Goal: Transaction & Acquisition: Book appointment/travel/reservation

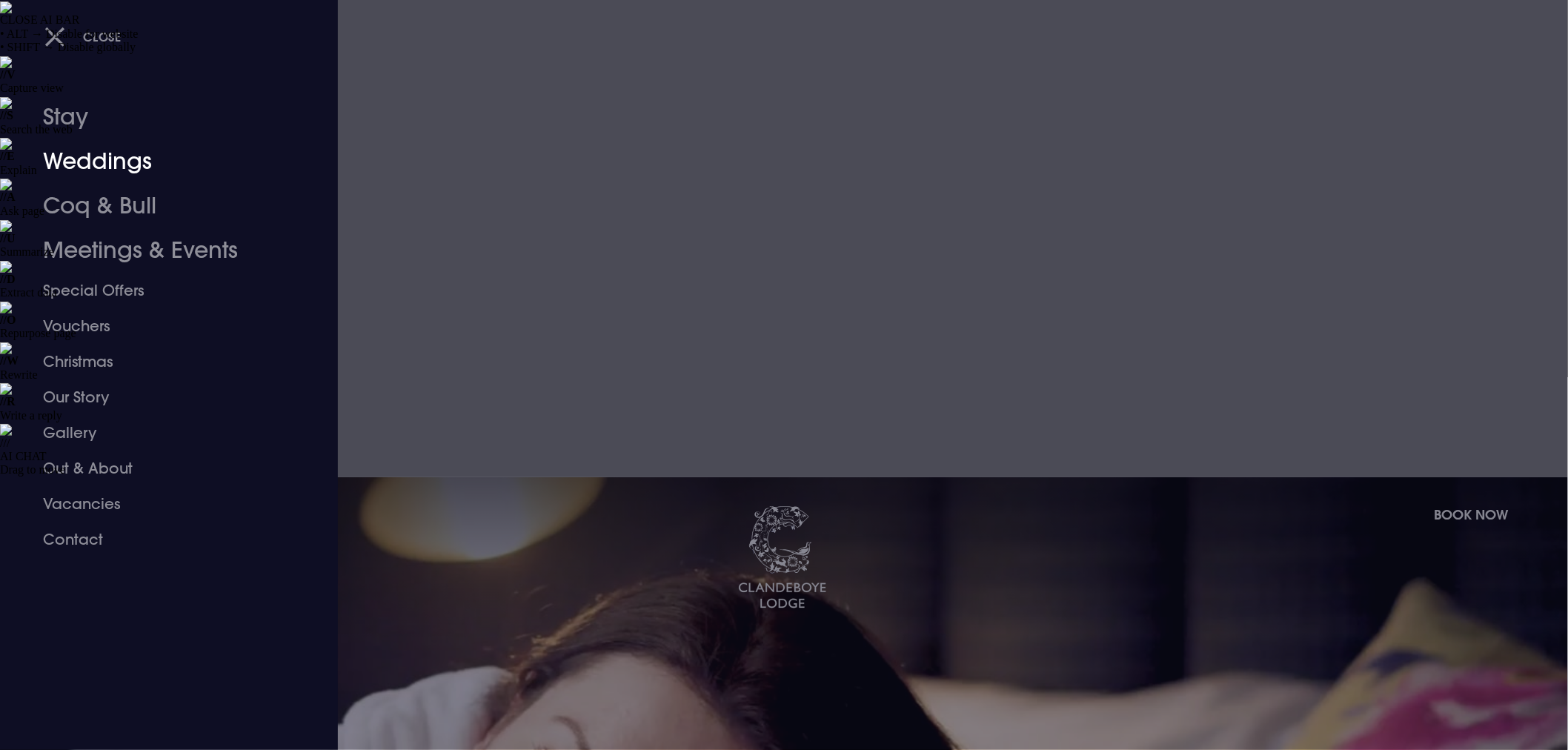
click at [582, 159] on div at bounding box center [784, 375] width 1568 height 750
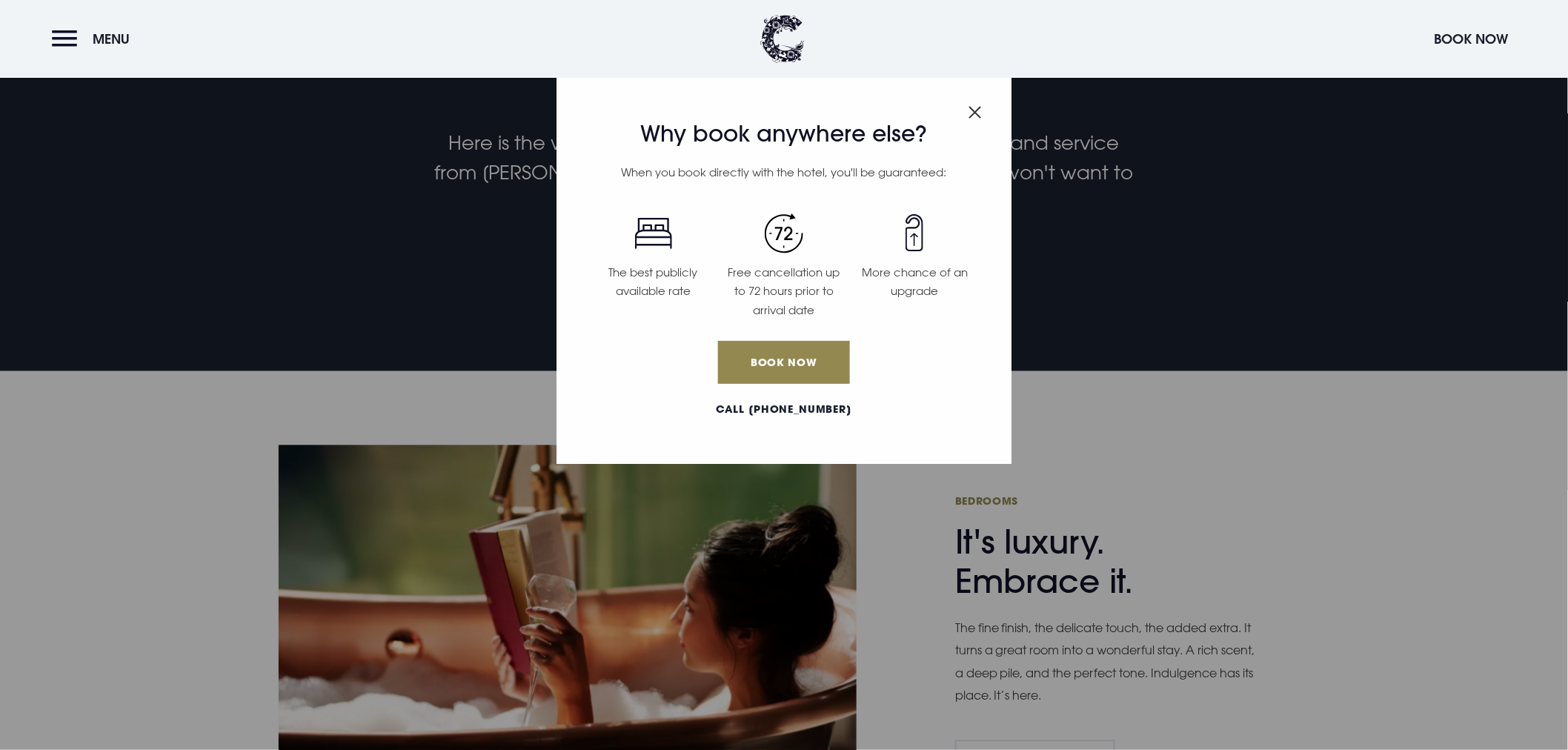
scroll to position [988, 0]
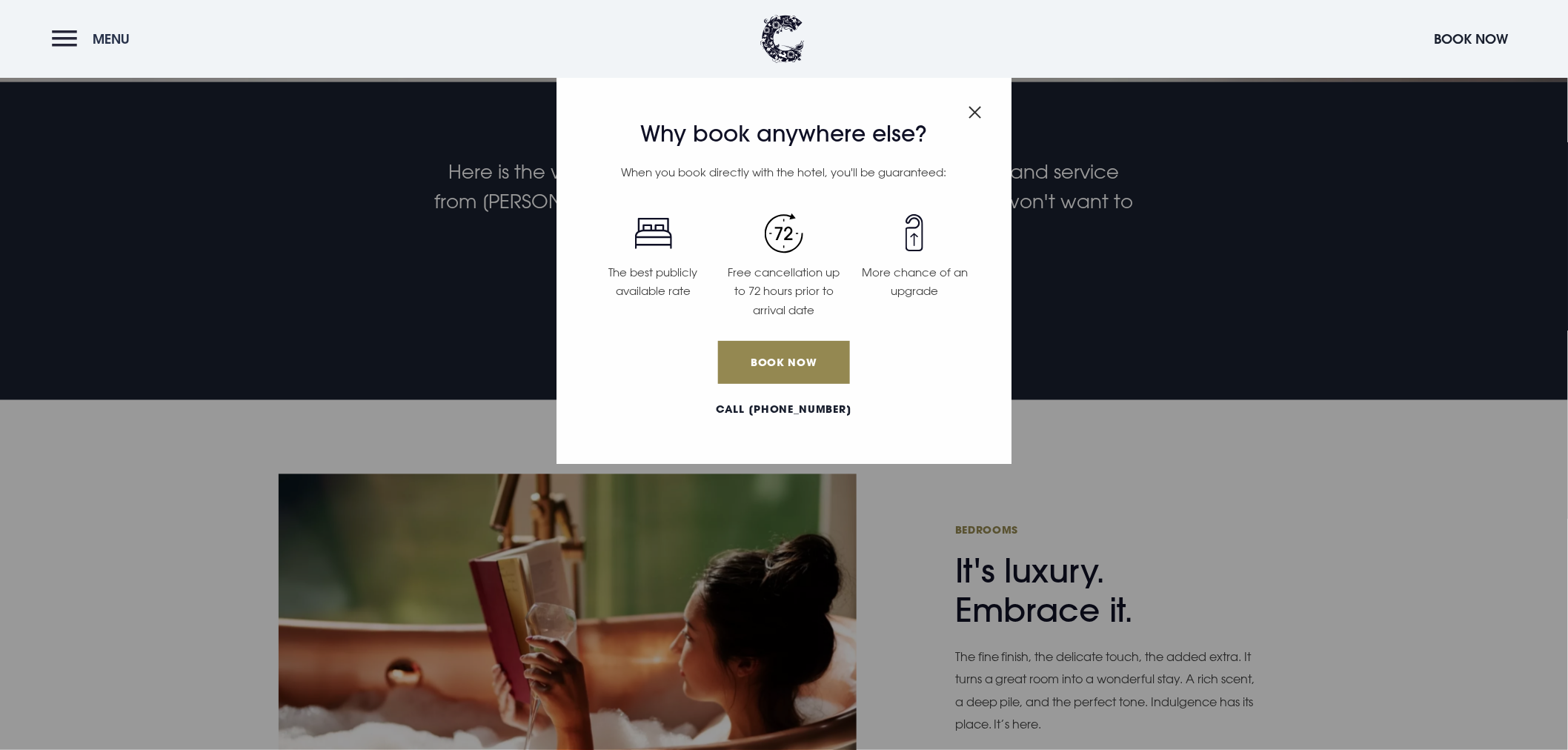
click at [56, 33] on button "Menu" at bounding box center [94, 39] width 85 height 32
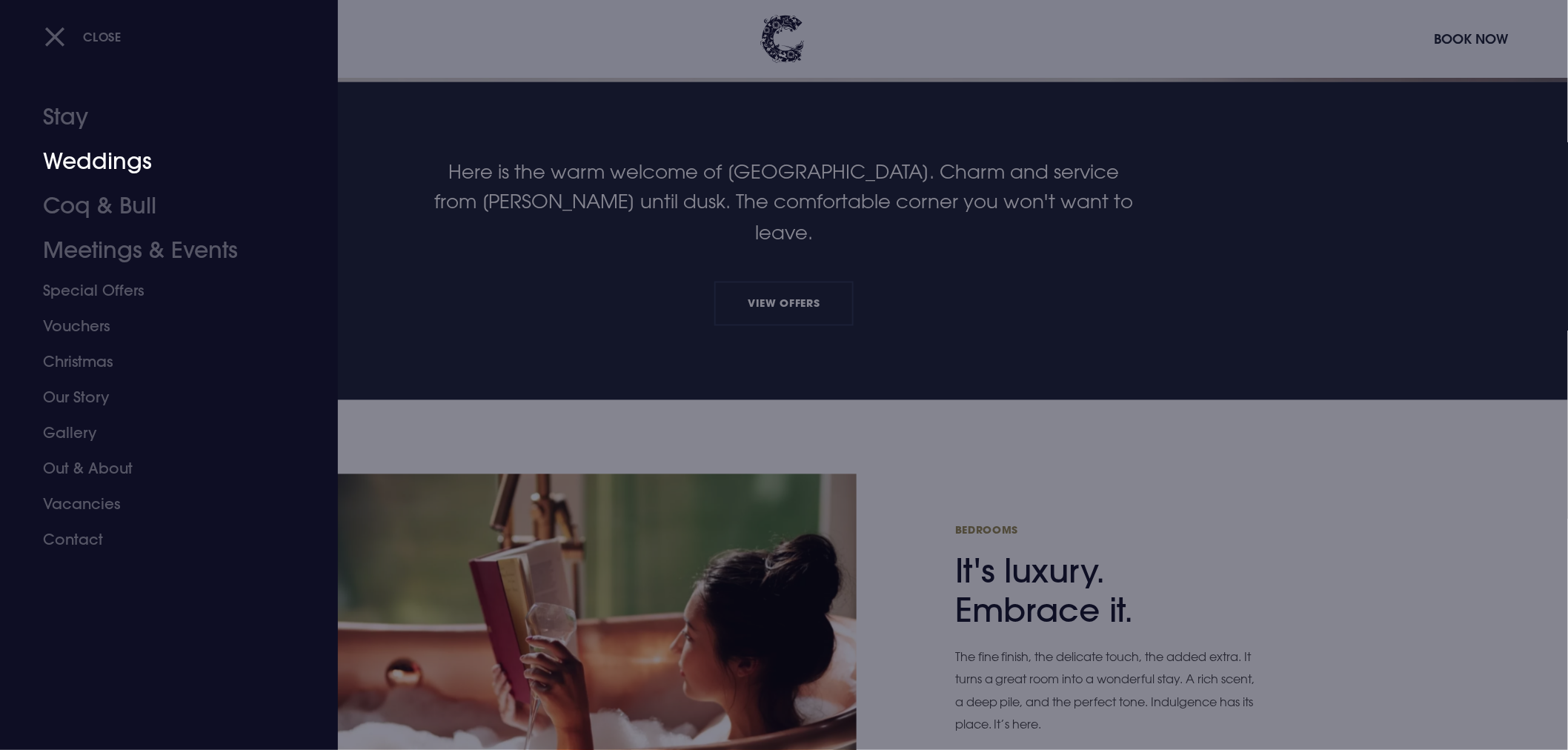
click at [132, 161] on link "Weddings" at bounding box center [160, 162] width 234 height 45
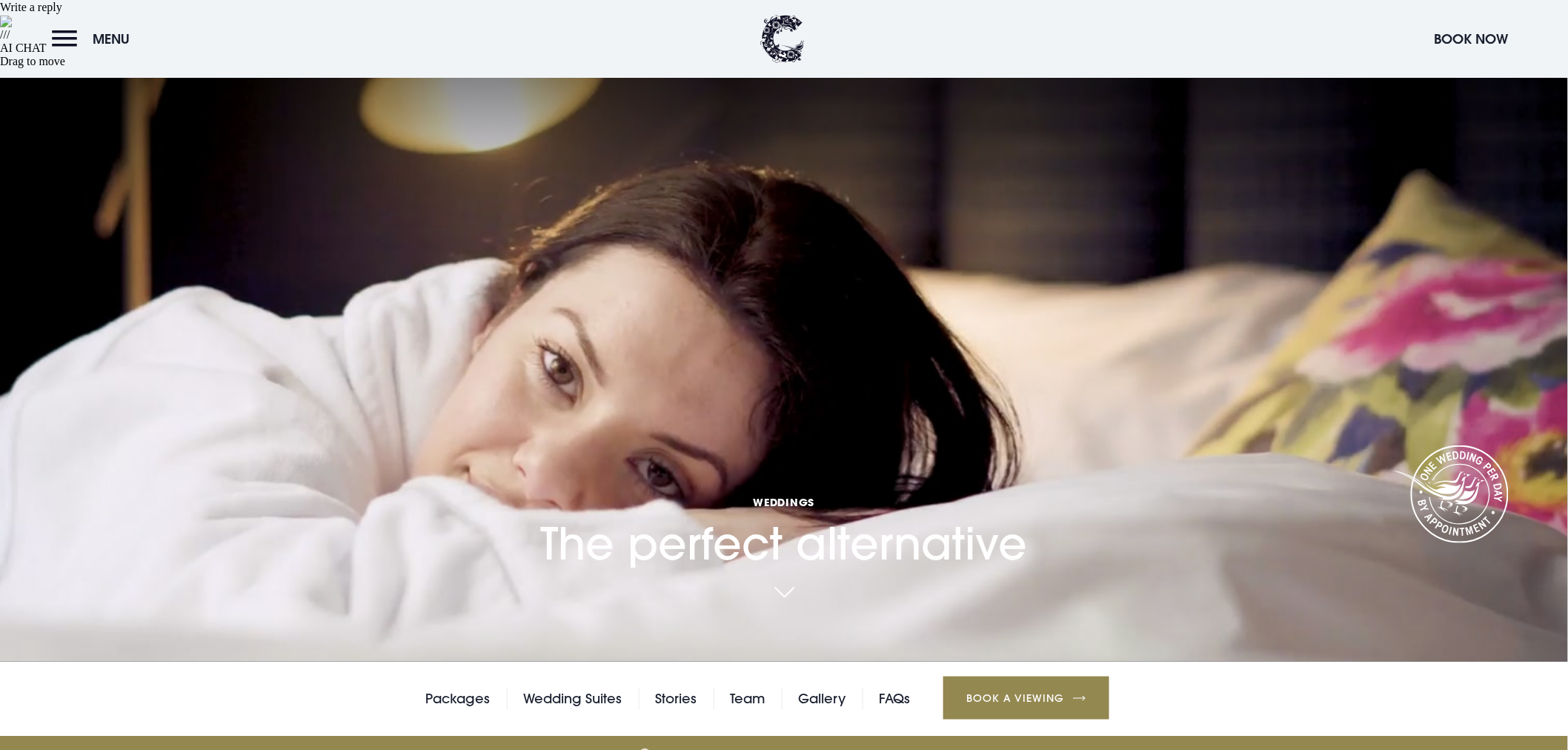
scroll to position [412, 0]
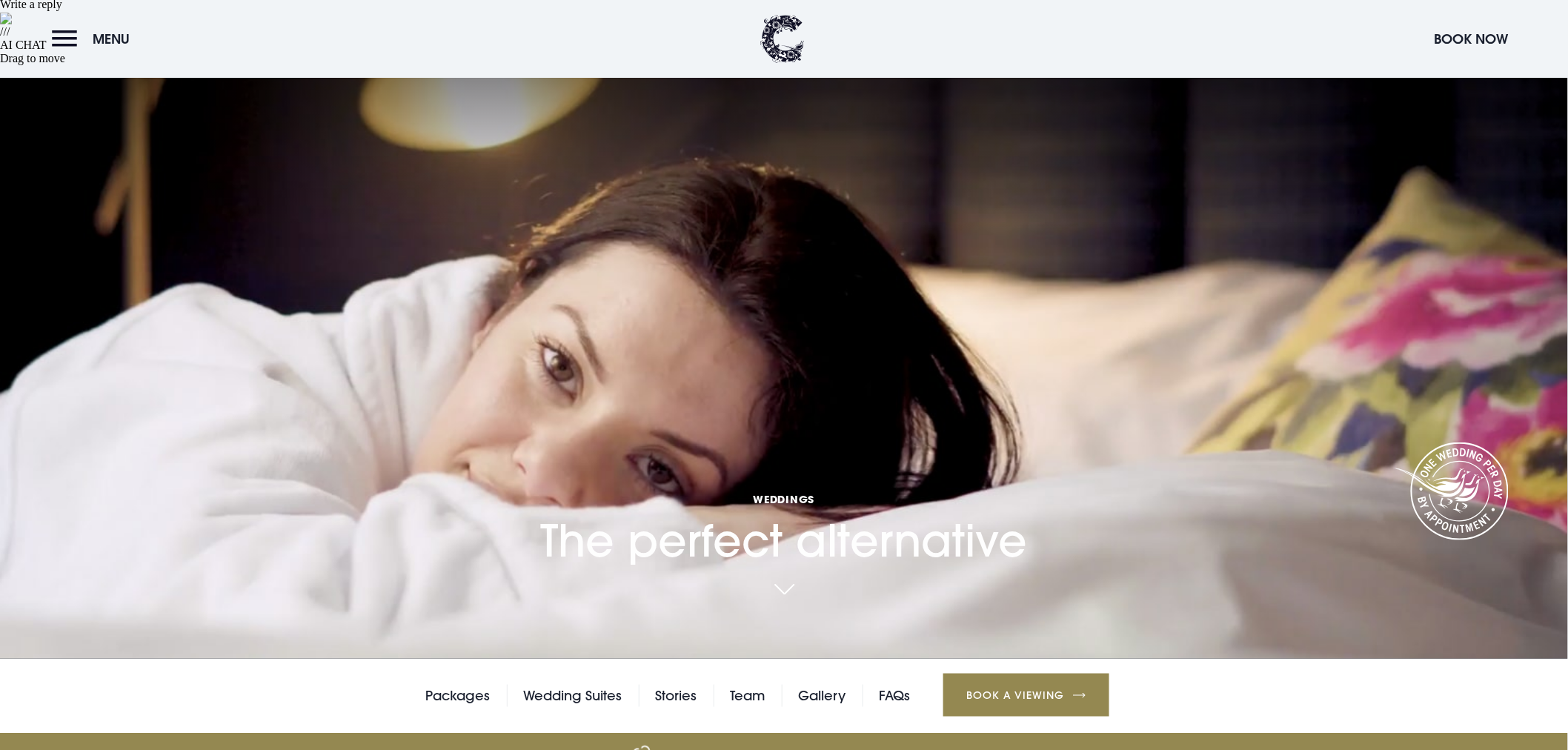
click at [475, 659] on div "Packages Wedding Suites Stories Team Gallery FAQs Book a Viewing" at bounding box center [784, 696] width 1568 height 74
click at [469, 685] on link "Packages" at bounding box center [458, 696] width 65 height 22
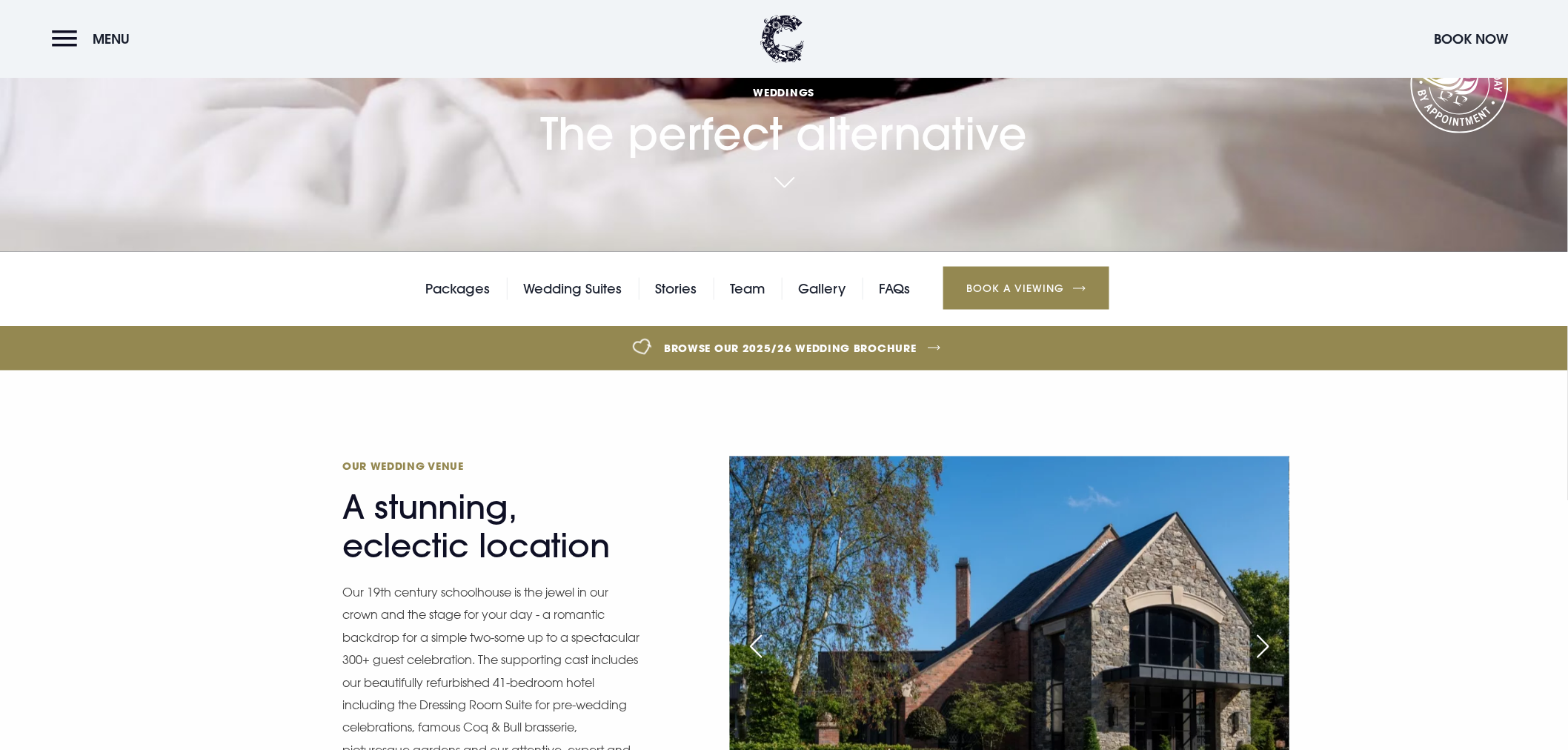
scroll to position [823, 0]
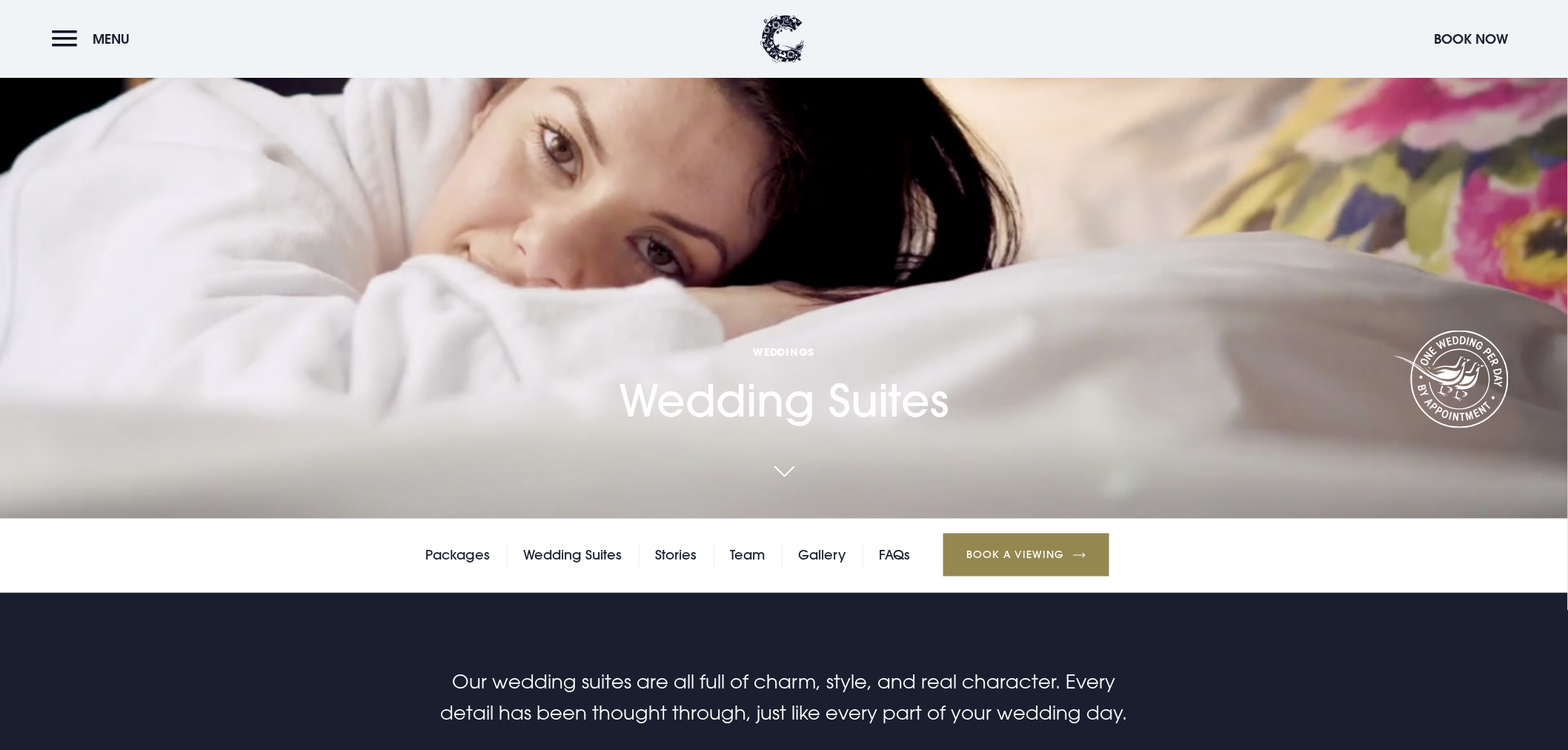
scroll to position [658, 0]
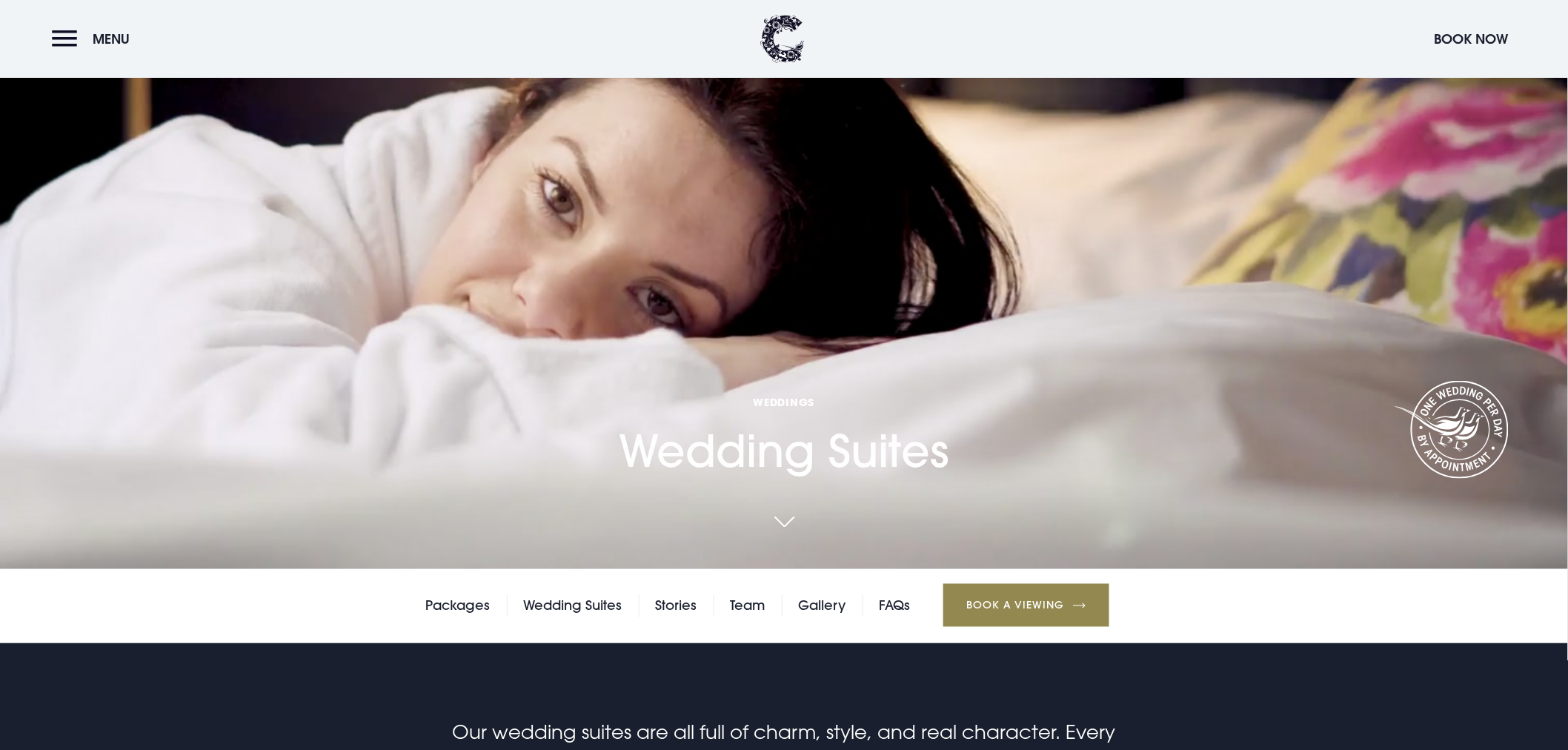
click at [889, 595] on link "FAQs" at bounding box center [895, 606] width 31 height 22
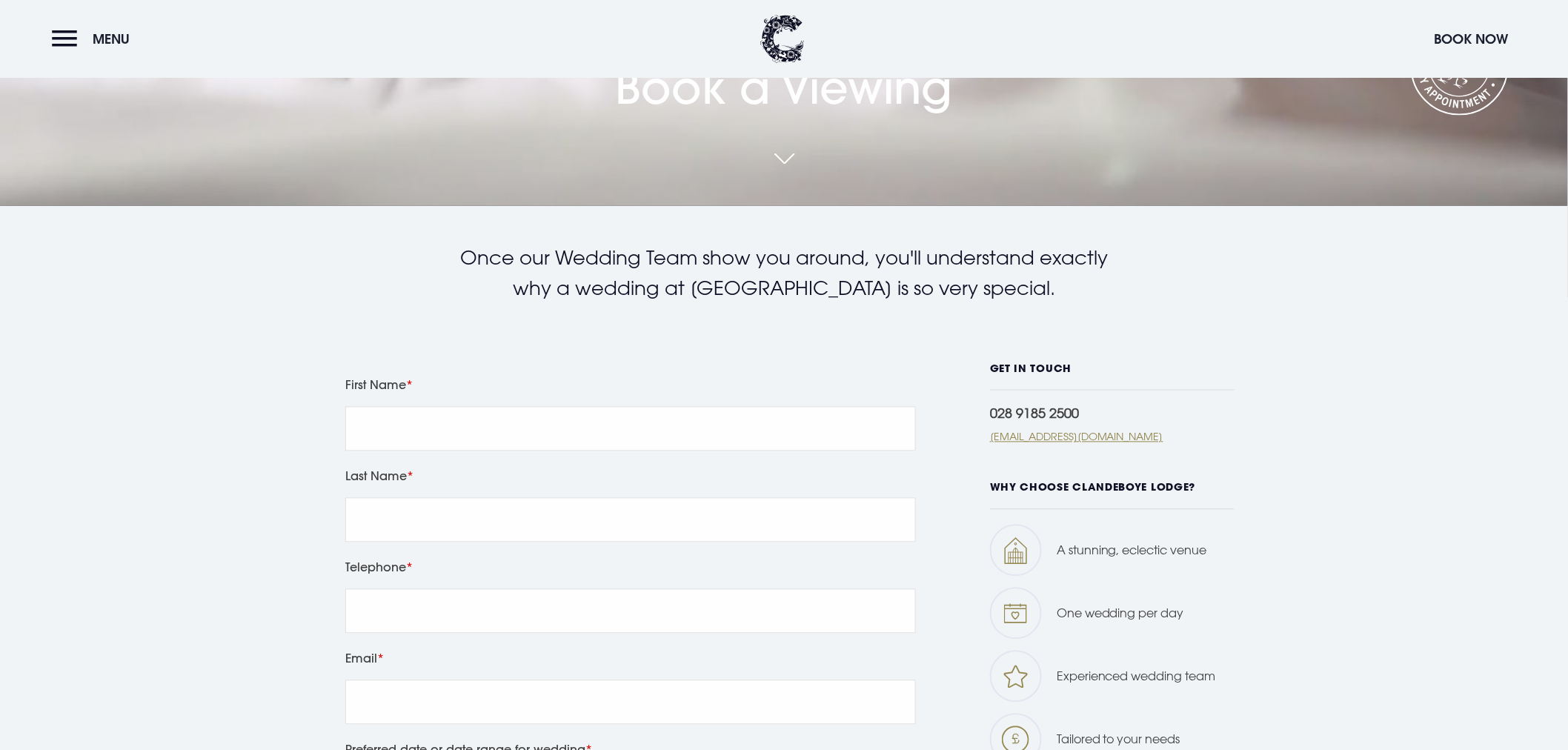
scroll to position [1153, 0]
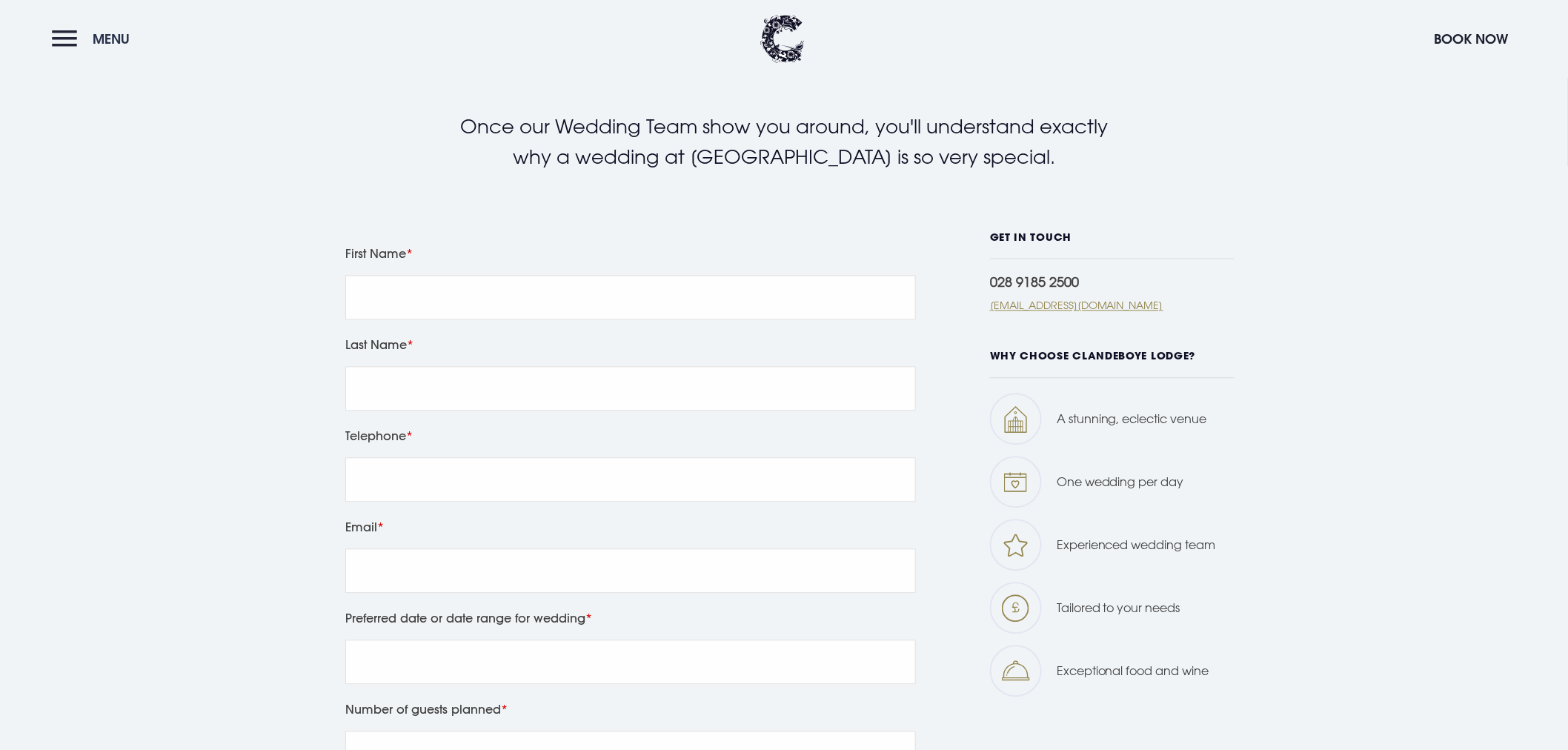
click at [62, 33] on button "Menu" at bounding box center [94, 39] width 85 height 32
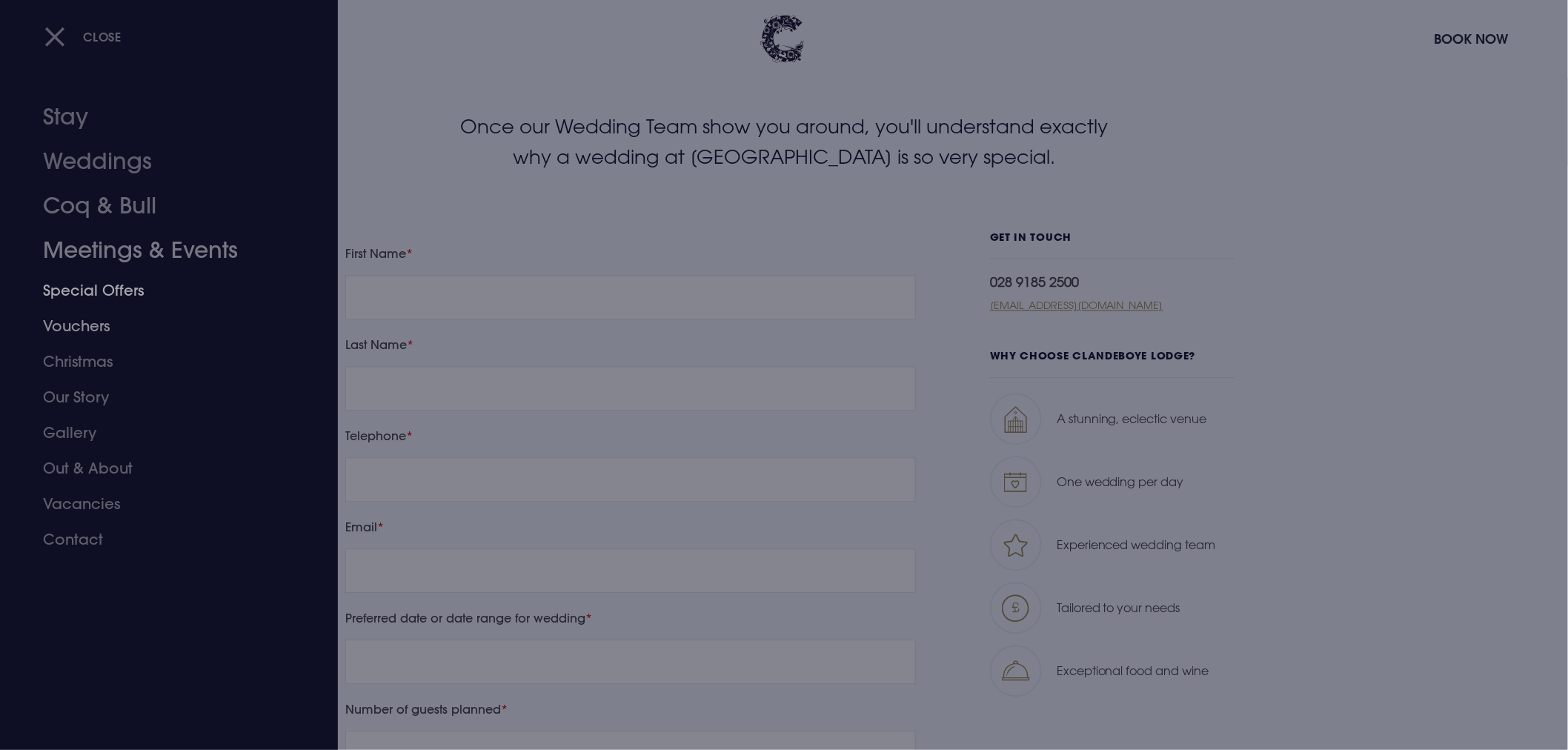
click at [109, 293] on link "Special Offers" at bounding box center [160, 291] width 234 height 36
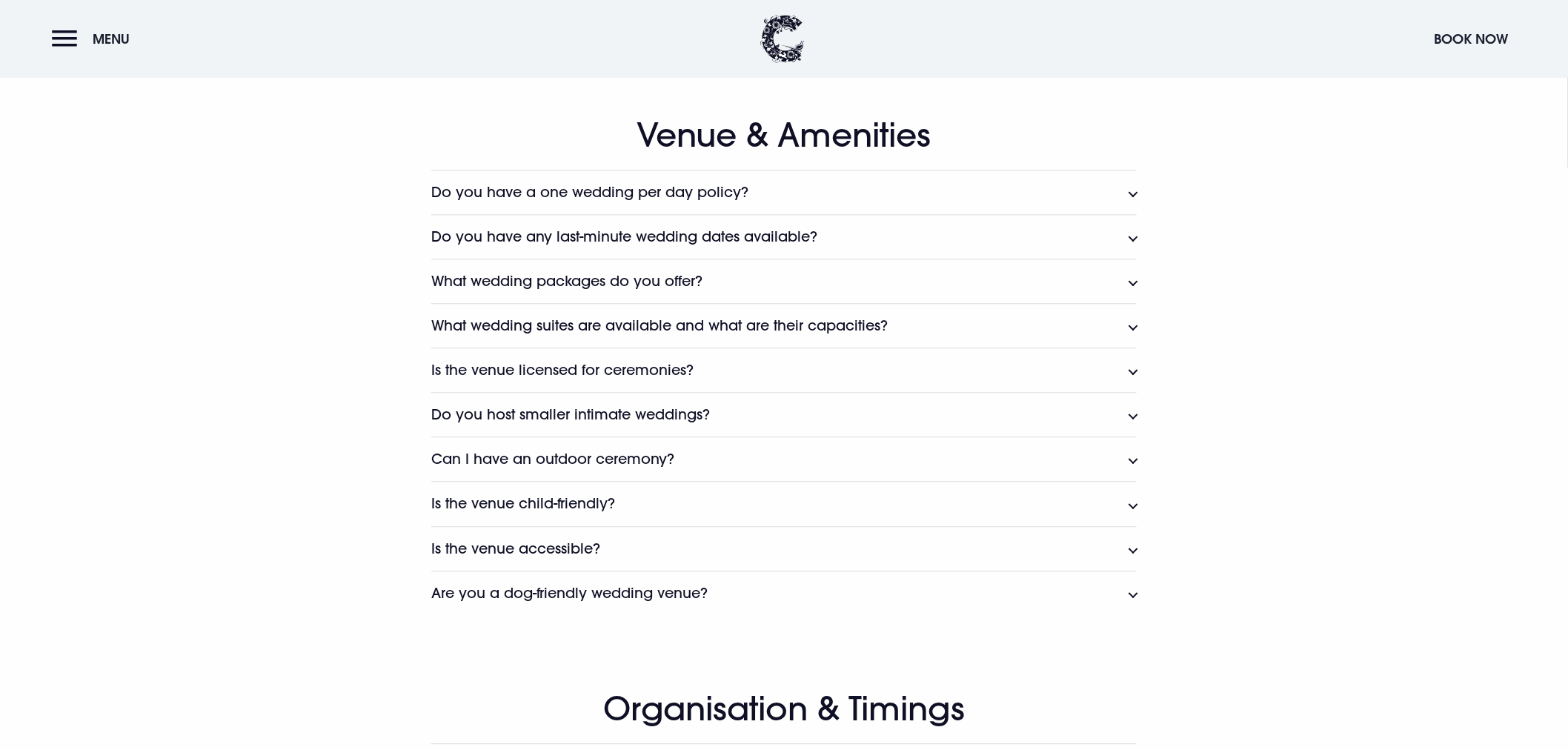
scroll to position [1482, 0]
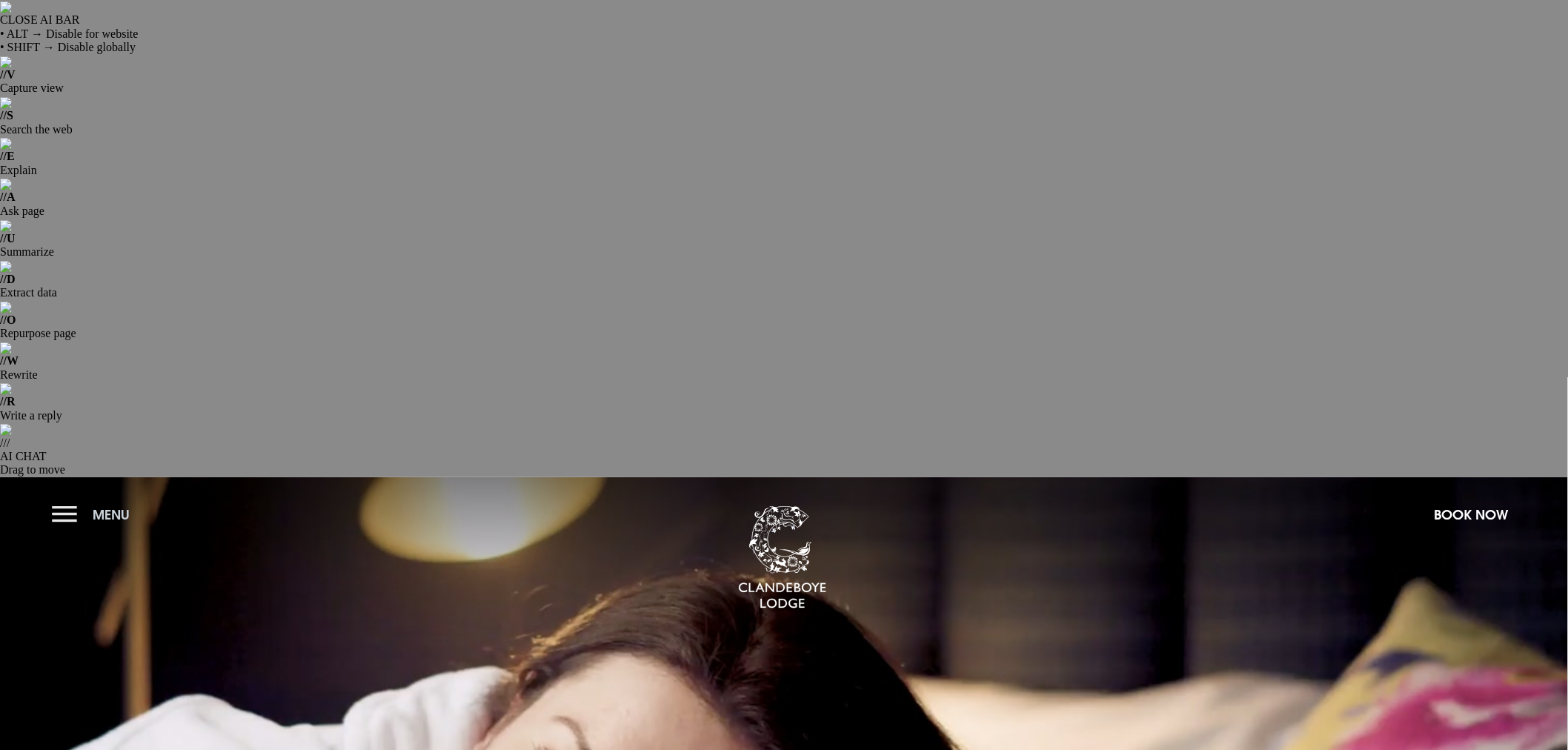
click at [58, 499] on button "Menu" at bounding box center [94, 514] width 85 height 32
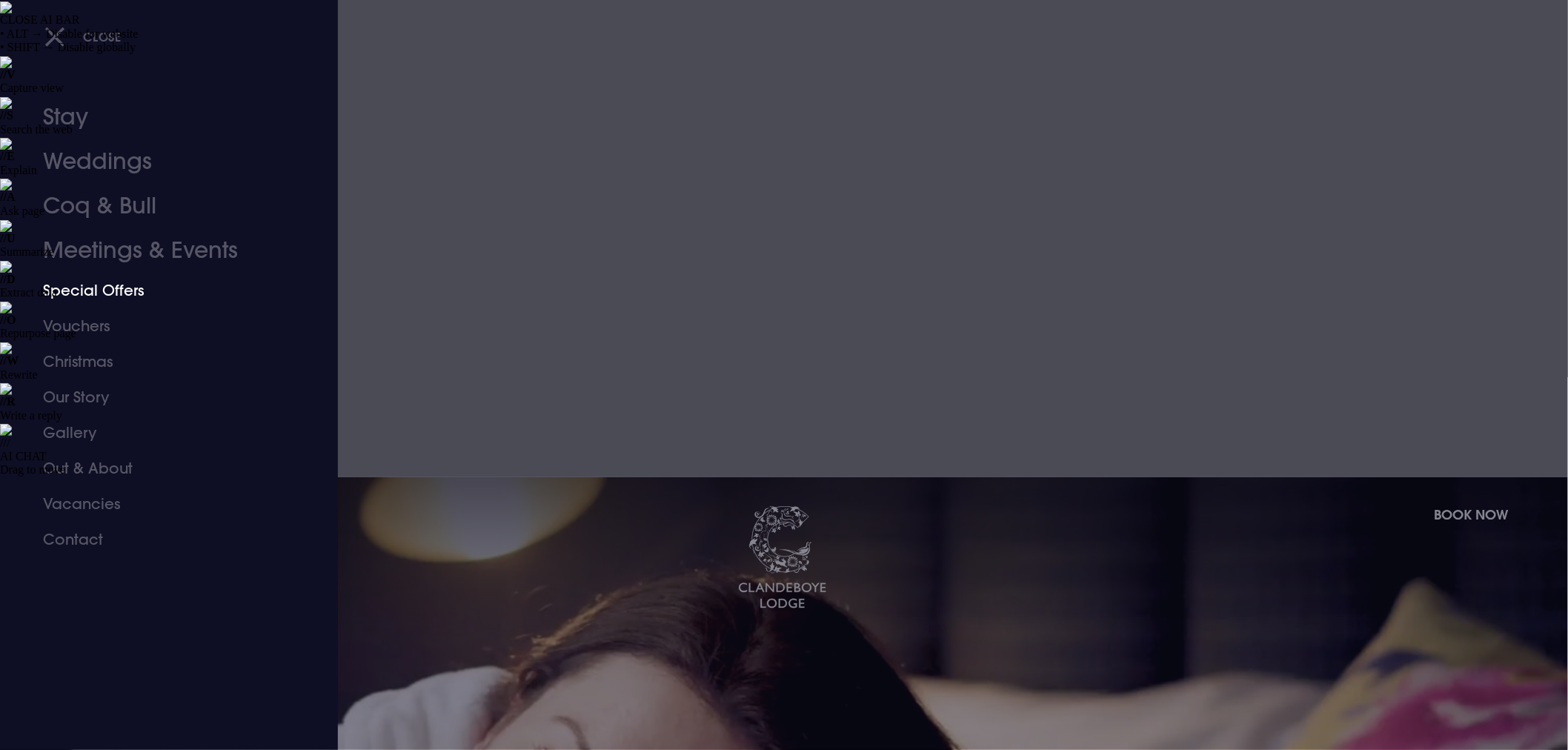
click at [93, 287] on link "Special Offers" at bounding box center [160, 291] width 234 height 36
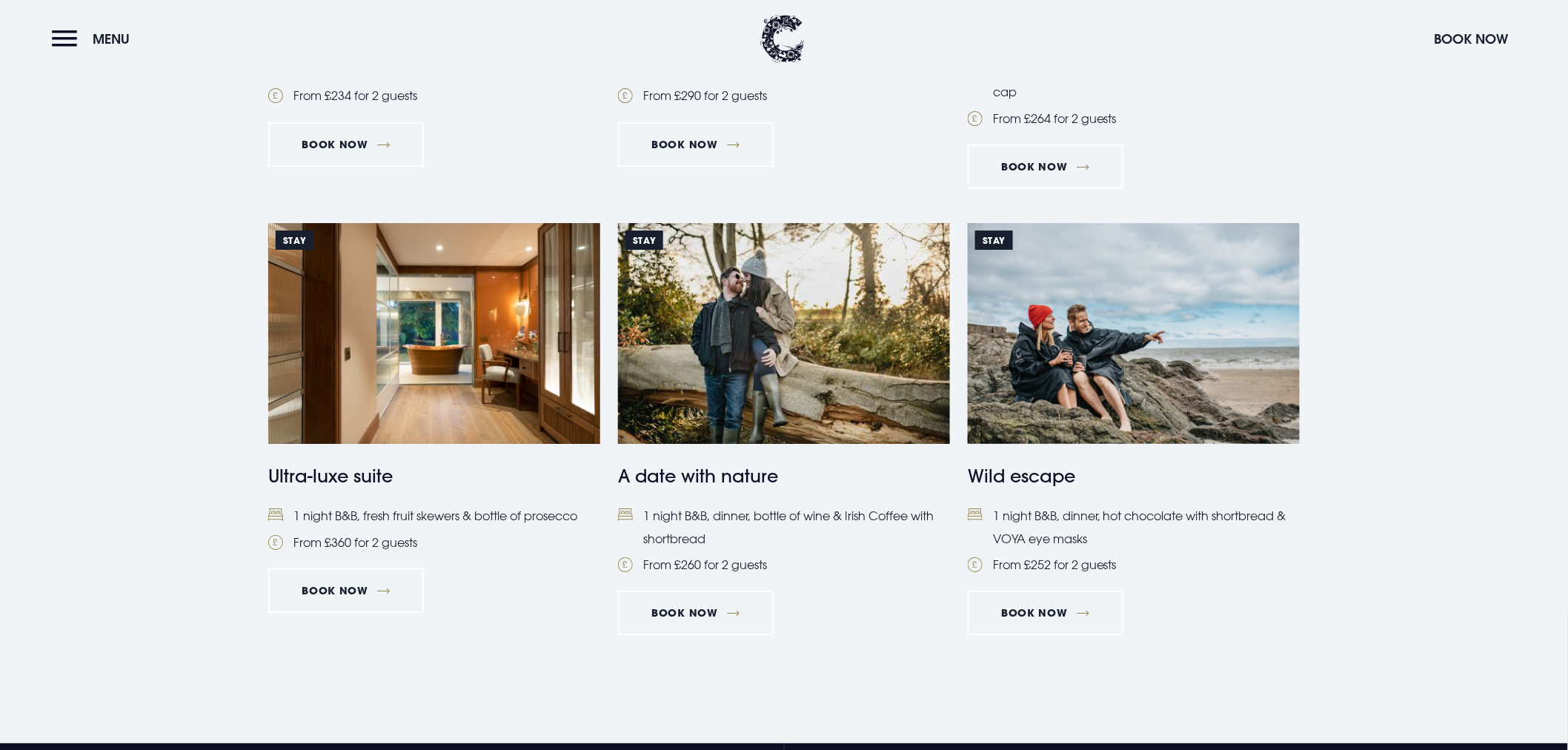
scroll to position [2057, 0]
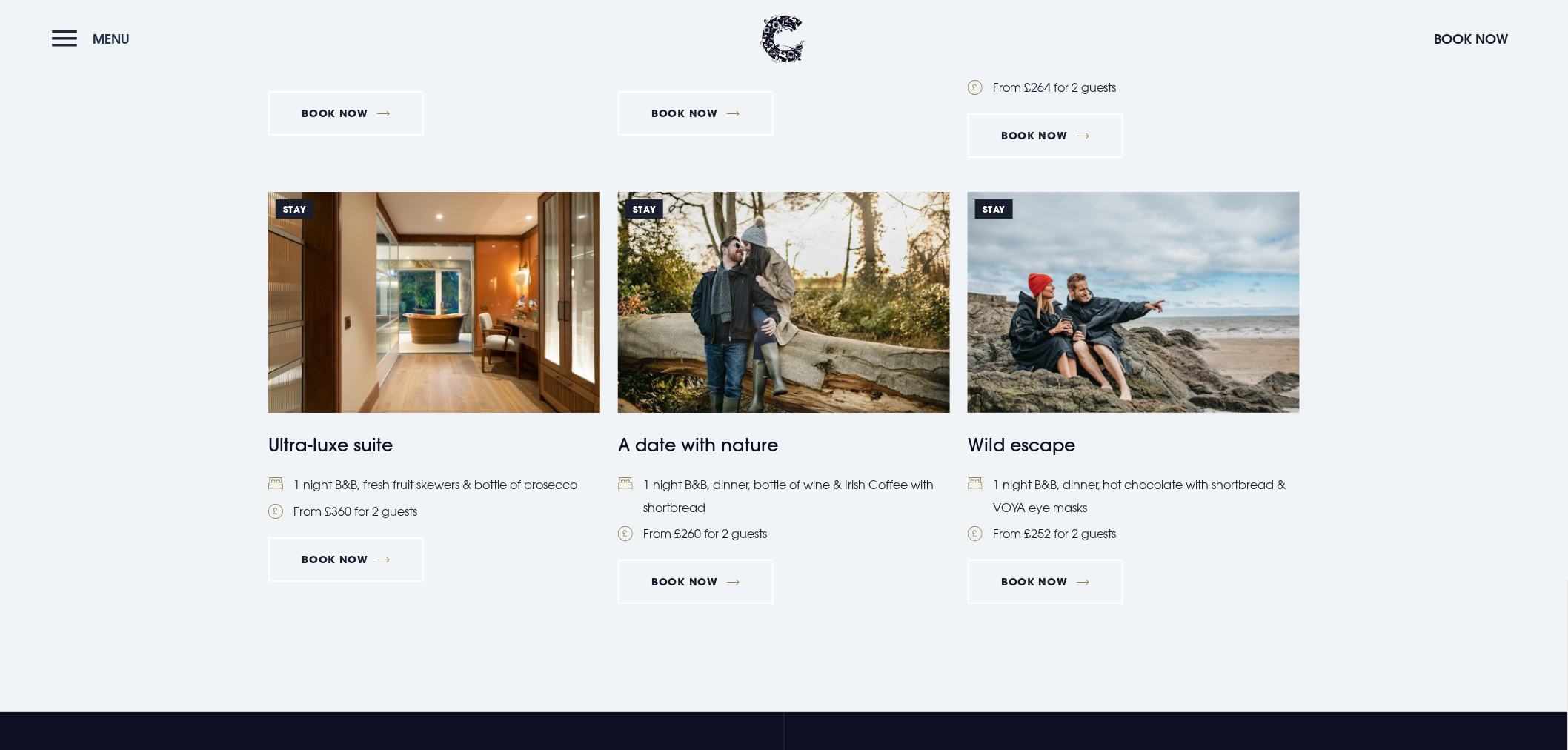
click at [58, 27] on button "Menu" at bounding box center [94, 39] width 85 height 32
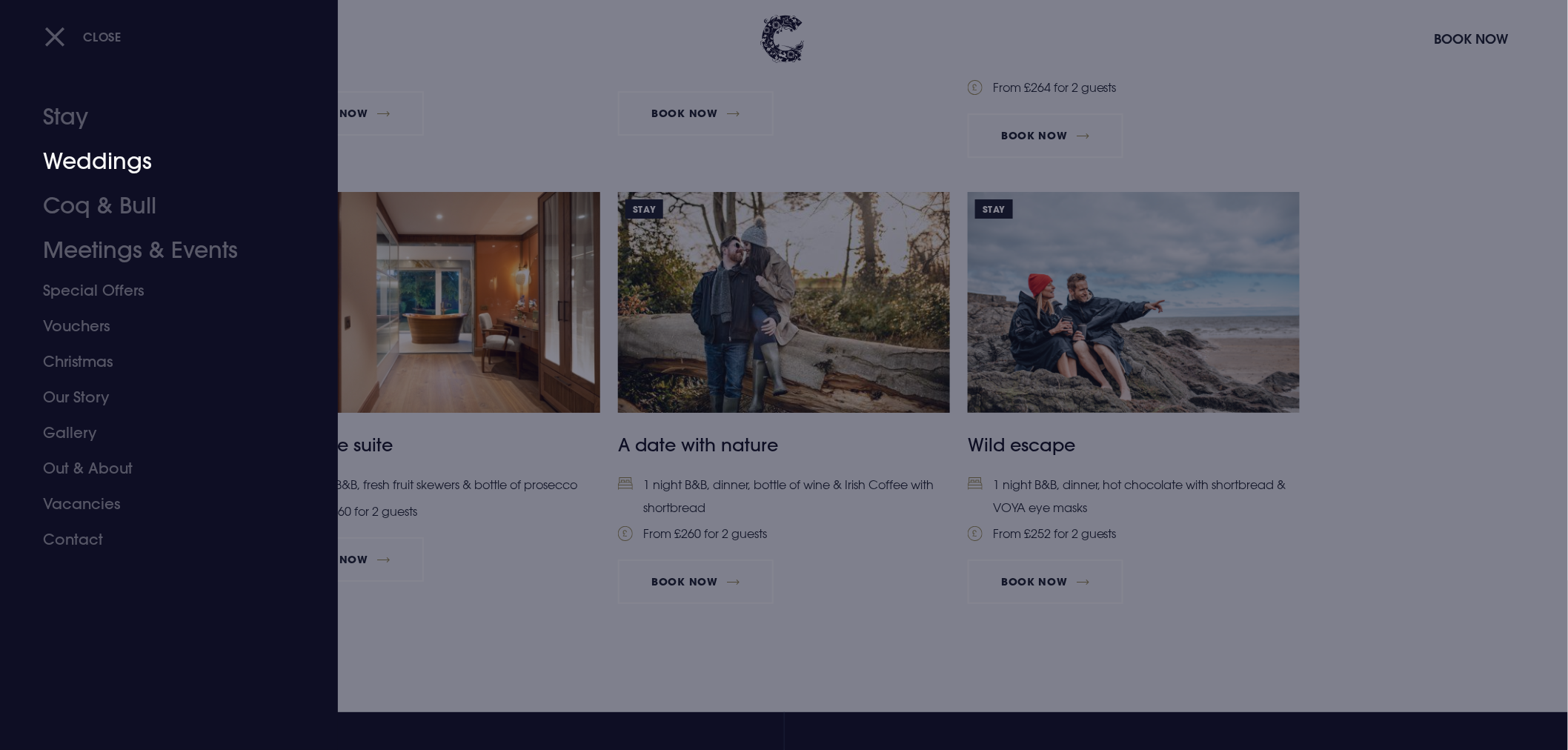
click at [96, 168] on link "Weddings" at bounding box center [160, 162] width 234 height 45
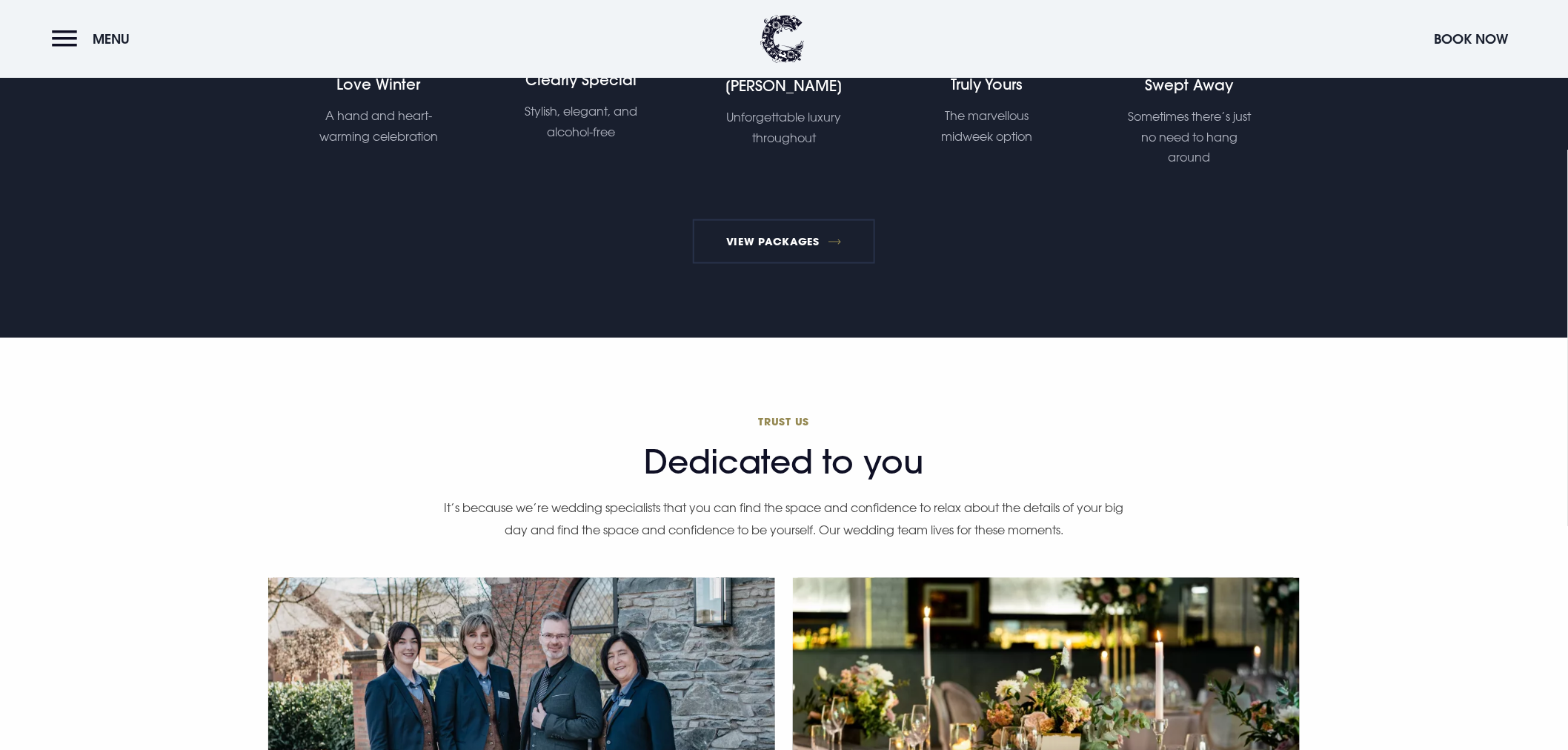
scroll to position [3295, 0]
